Goal: Find specific page/section

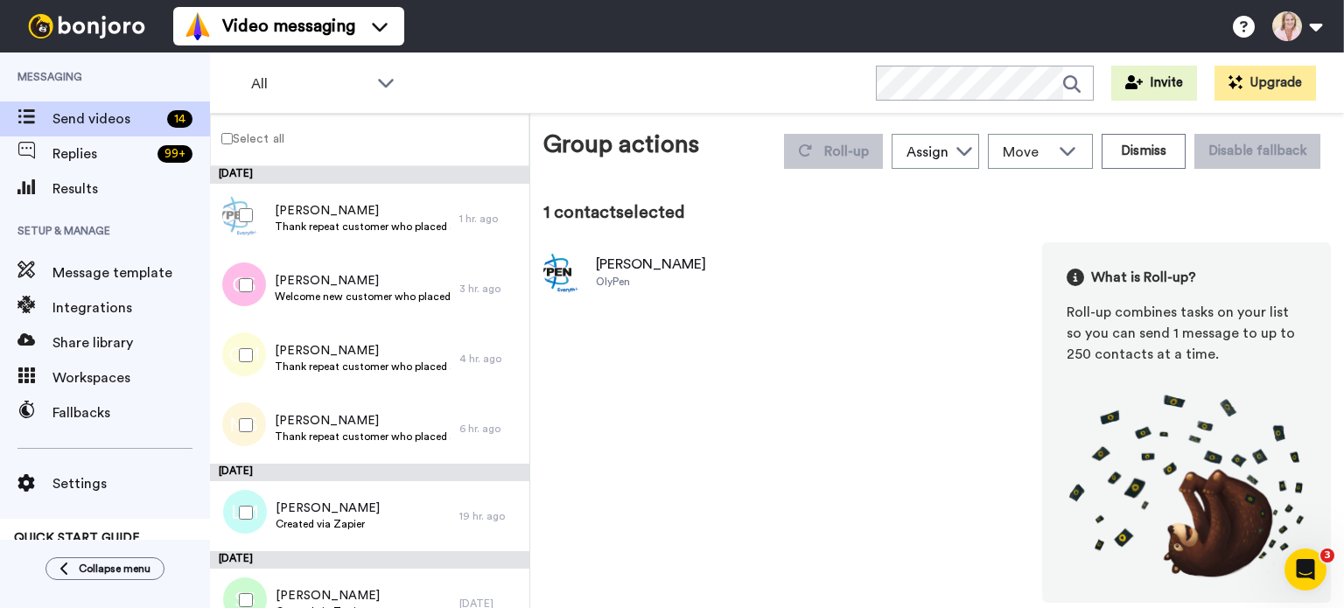
click at [1158, 142] on button "Dismiss" at bounding box center [1143, 151] width 84 height 35
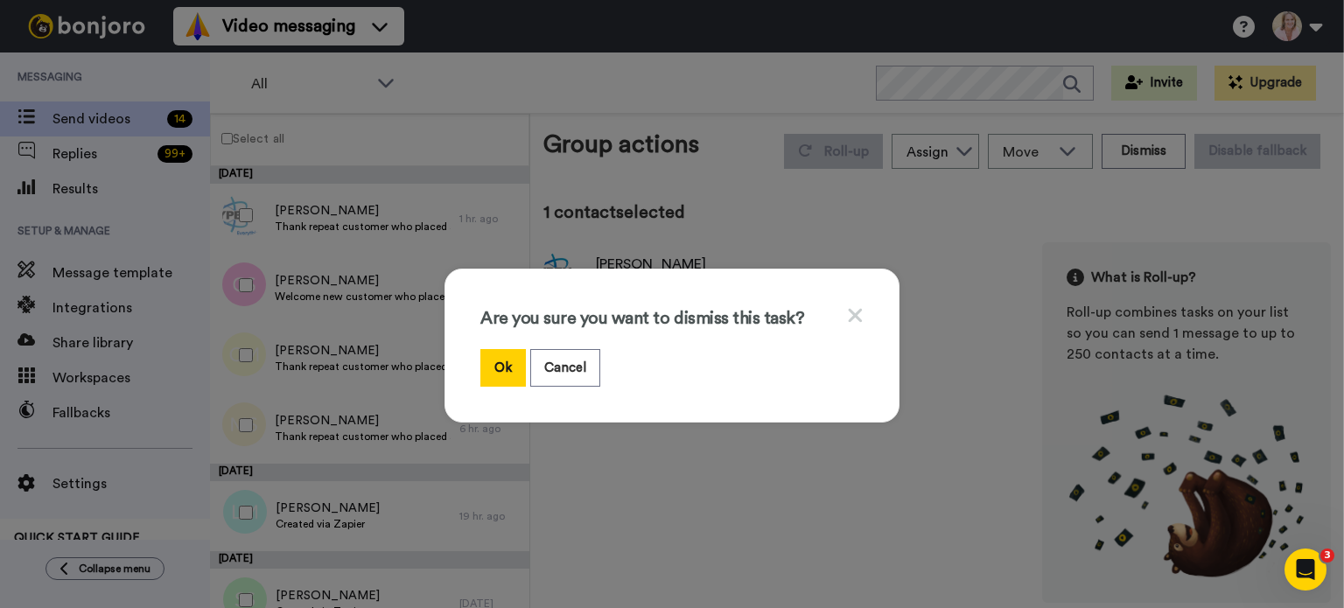
click at [504, 365] on button "Ok" at bounding box center [502, 368] width 45 height 38
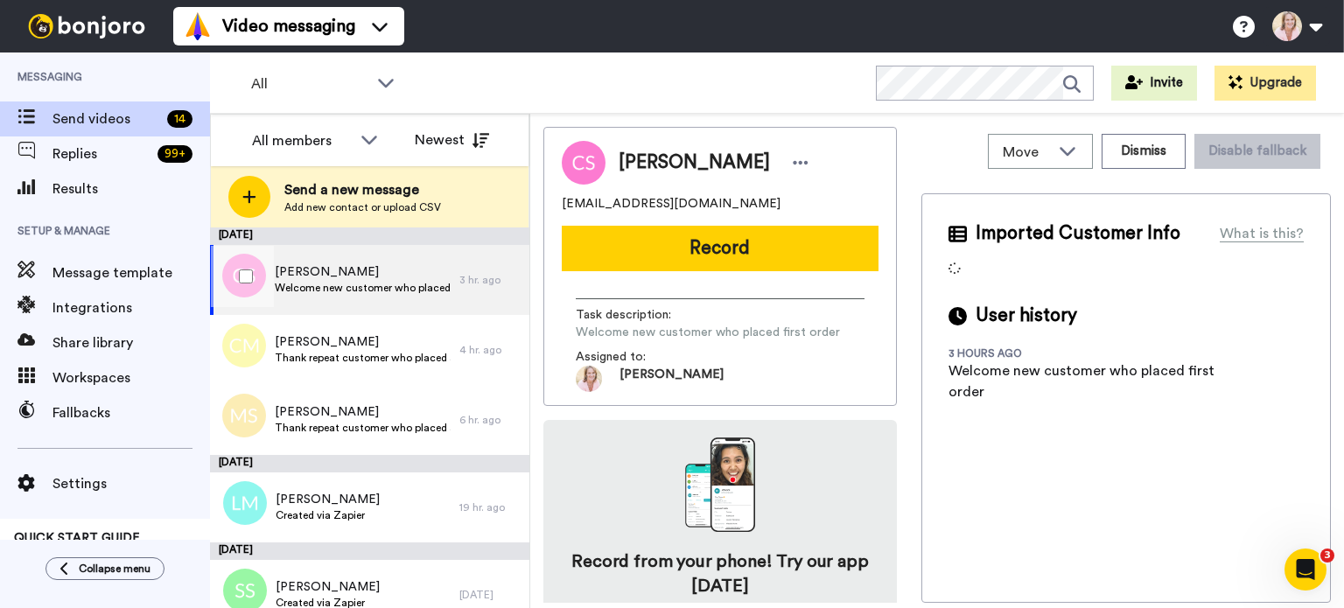
click at [308, 290] on span "Welcome new customer who placed first order" at bounding box center [363, 288] width 176 height 14
